Goal: Task Accomplishment & Management: Use online tool/utility

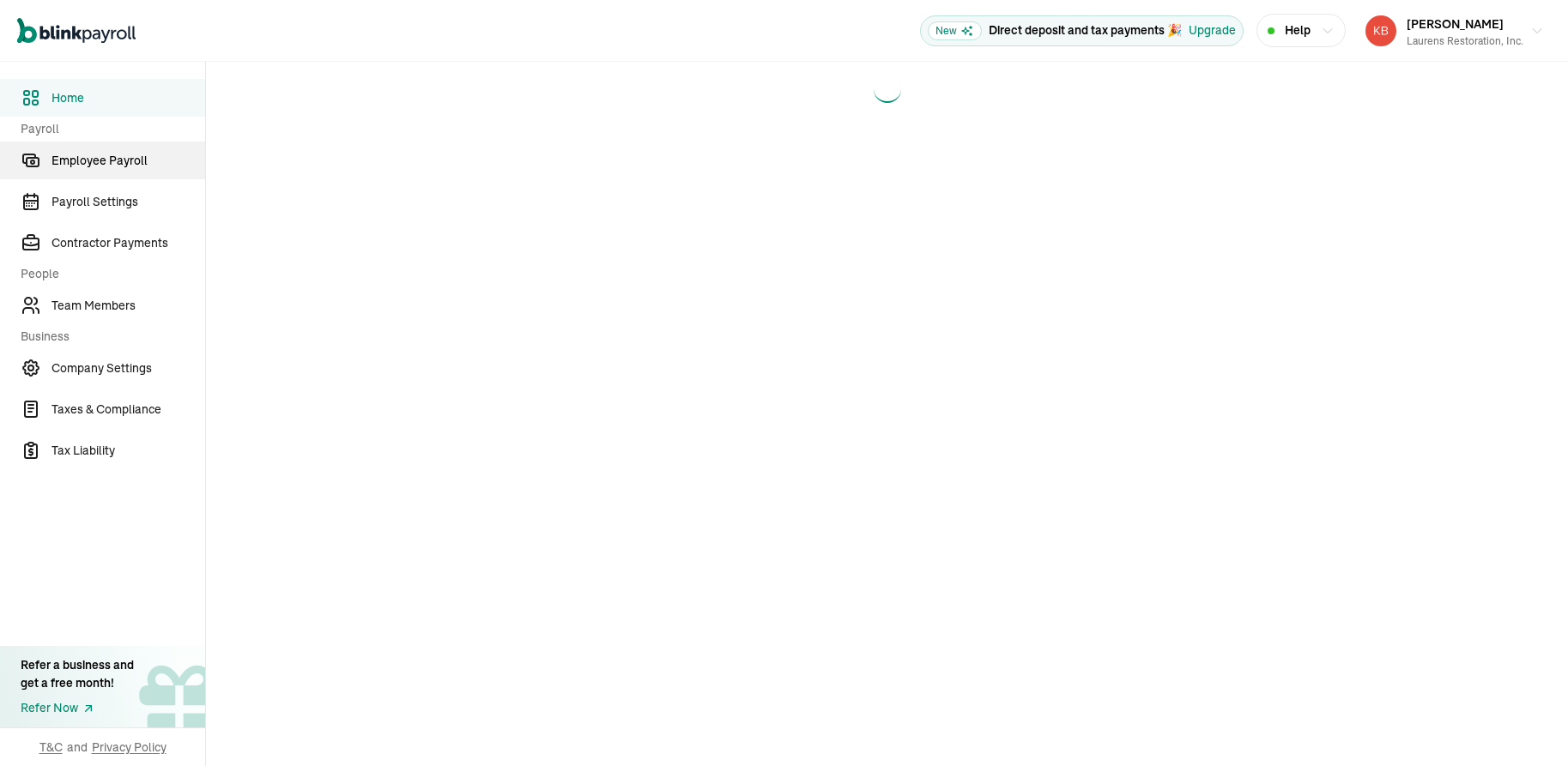
click at [966, 153] on main at bounding box center [887, 413] width 1362 height 704
click at [106, 158] on span "Employee Payroll" at bounding box center [128, 161] width 154 height 18
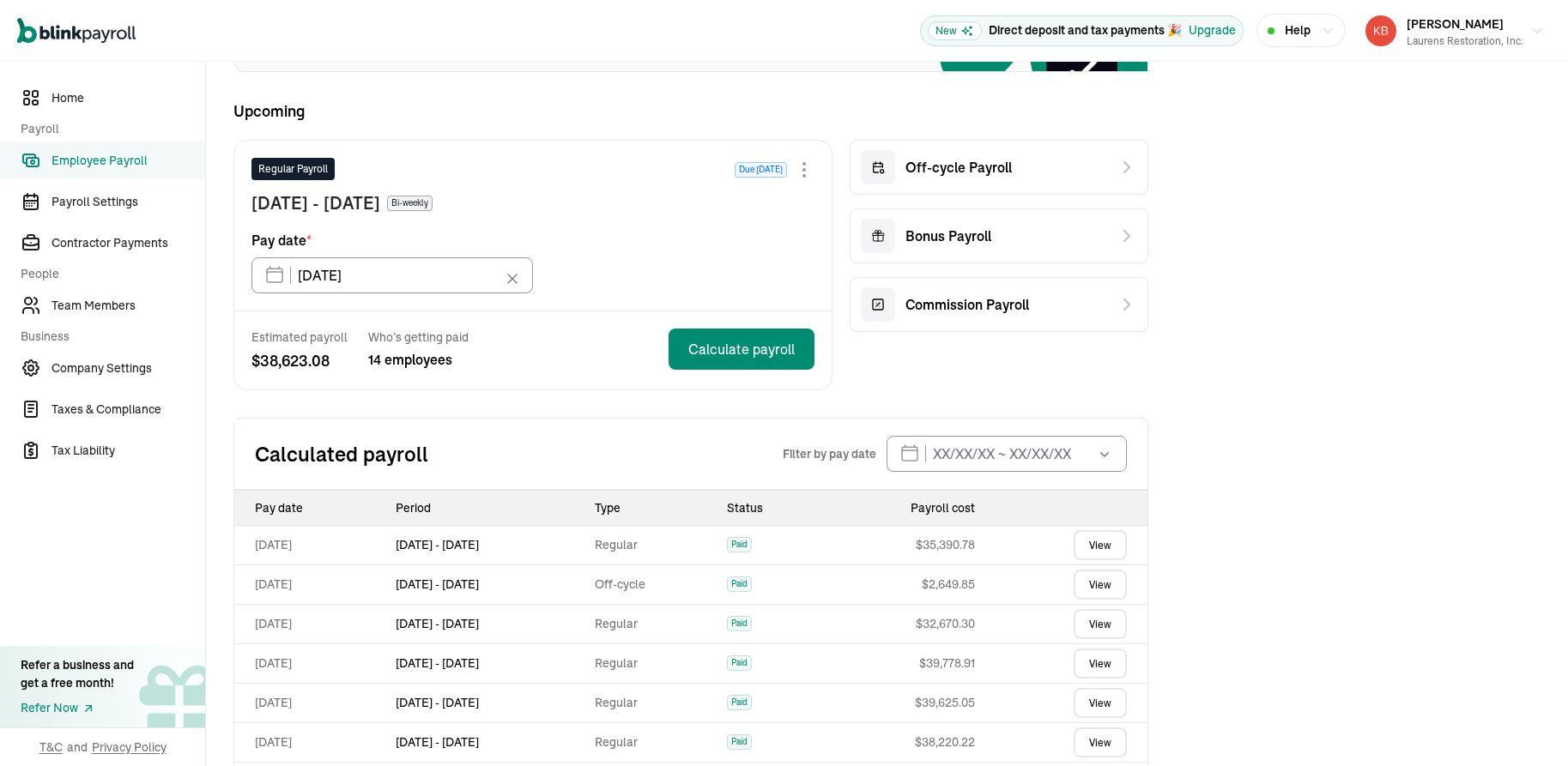
scroll to position [308, 0]
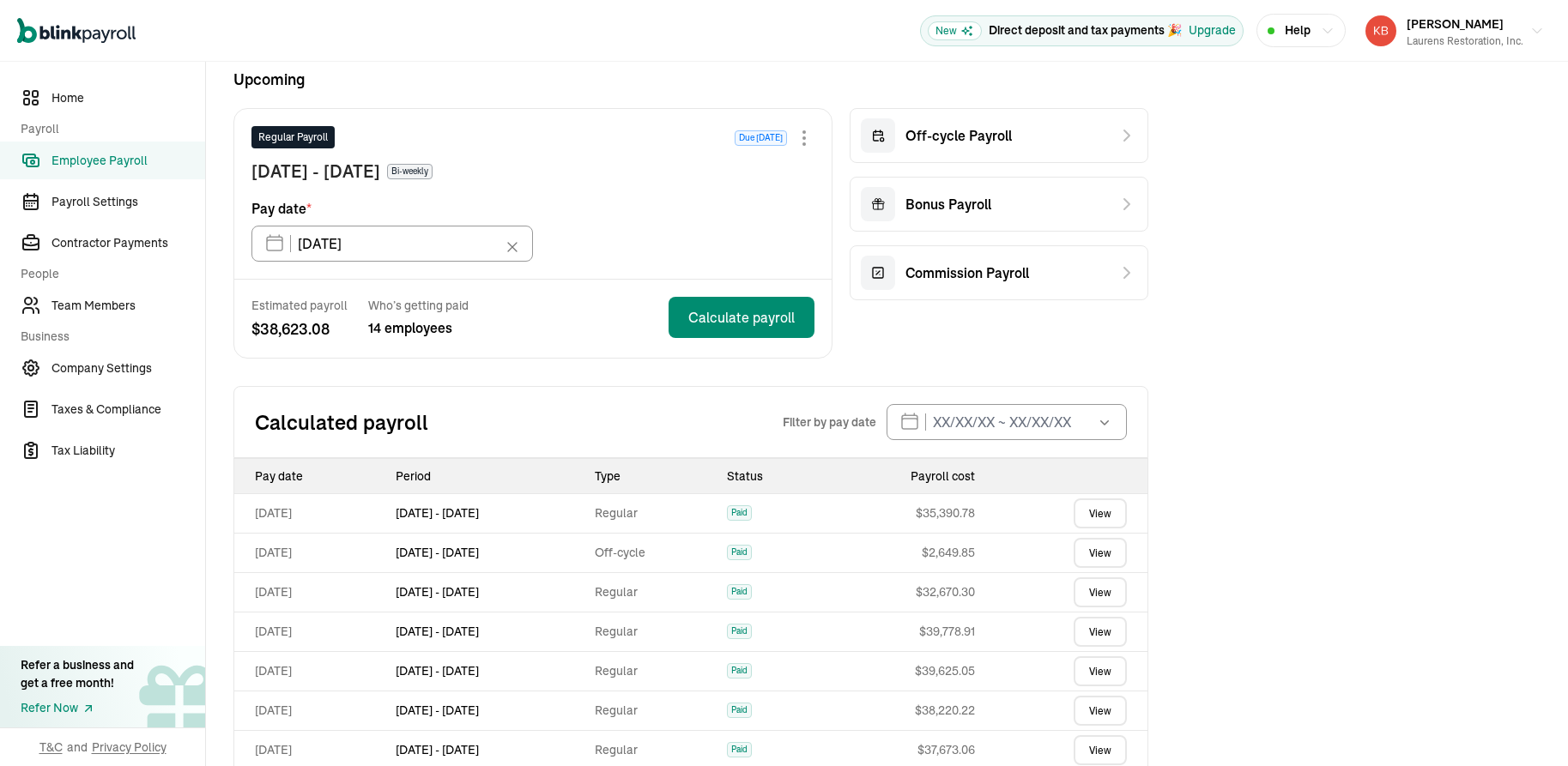
click at [1092, 516] on link "View" at bounding box center [1100, 513] width 53 height 30
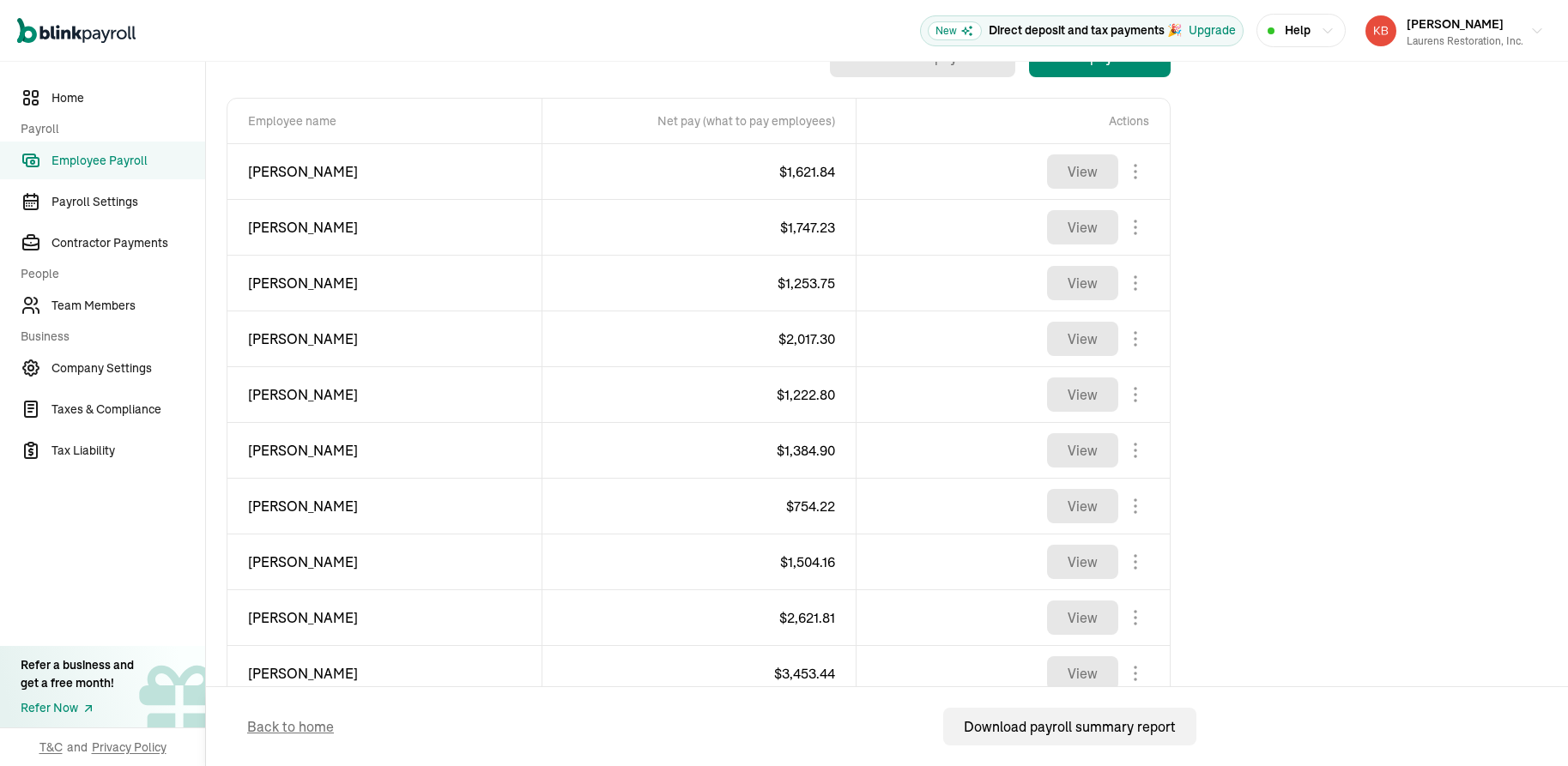
scroll to position [626, 0]
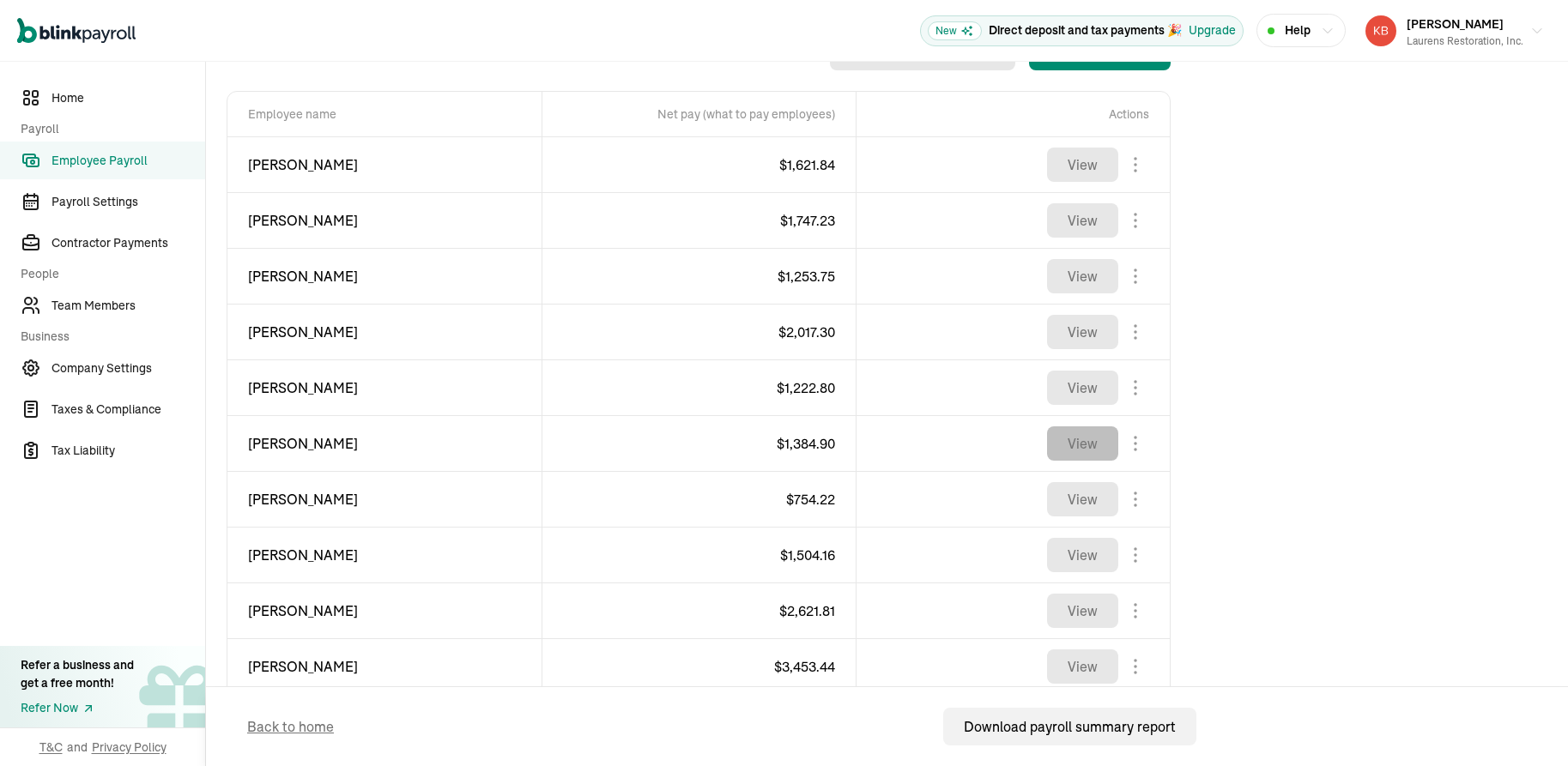
click at [1078, 450] on button "View" at bounding box center [1083, 444] width 72 height 34
click at [1084, 499] on button "View" at bounding box center [1083, 499] width 72 height 34
